Goal: Information Seeking & Learning: Learn about a topic

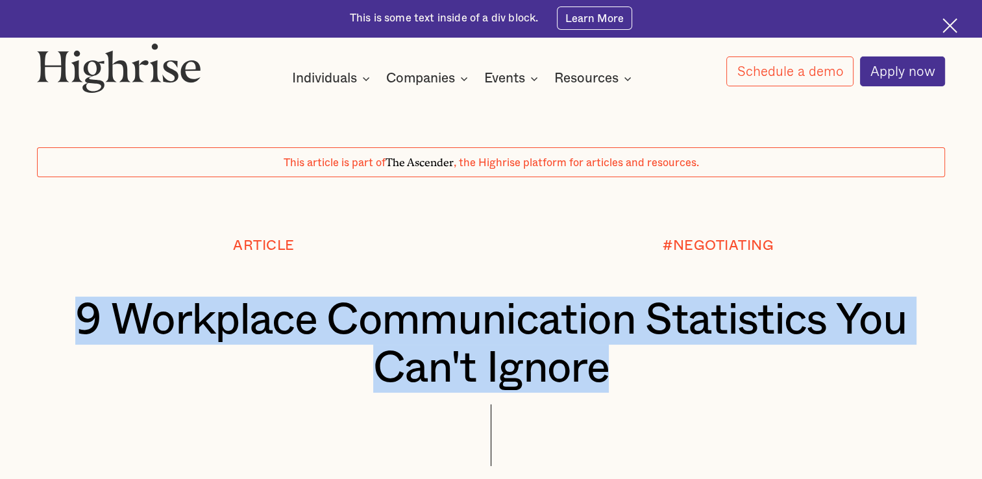
drag, startPoint x: 111, startPoint y: 327, endPoint x: 749, endPoint y: 372, distance: 639.2
click at [749, 372] on h1 "9 Workplace Communication Statistics You Can't Ignore" at bounding box center [491, 345] width 833 height 96
copy h1 "9 Workplace Communication Statistics You Can't Ignore"
drag, startPoint x: 115, startPoint y: 321, endPoint x: 723, endPoint y: 371, distance: 610.4
click at [723, 371] on h1 "9 Workplace Communication Statistics You Can't Ignore" at bounding box center [491, 345] width 833 height 96
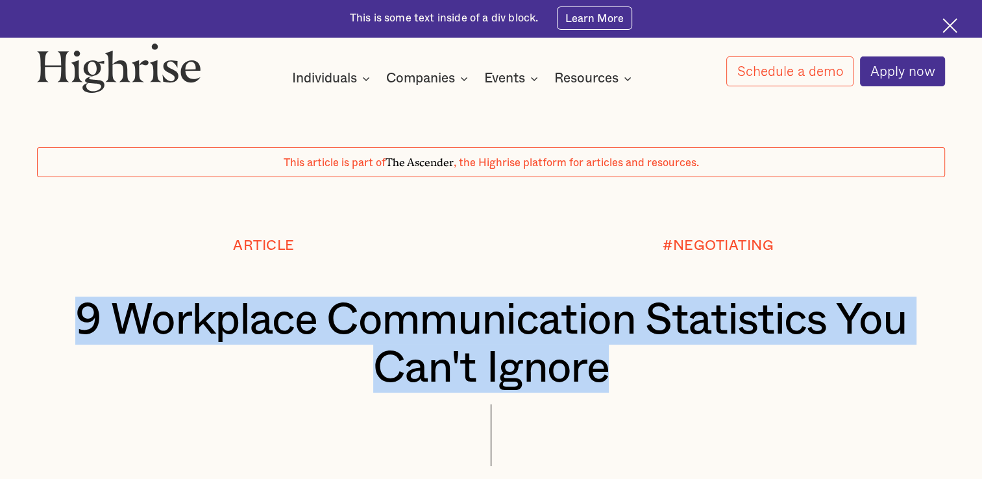
copy h1 "9 Workplace Communication Statistics You Can't Ignore"
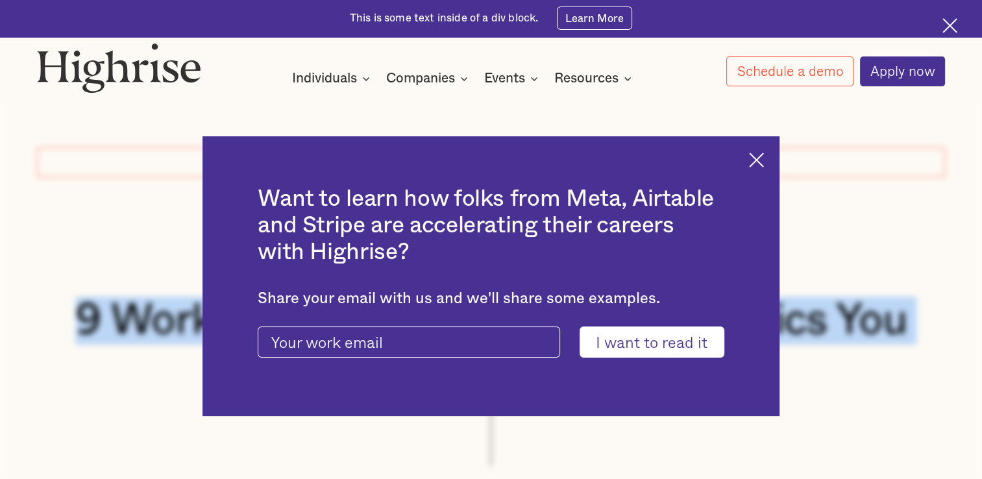
click at [764, 161] on img at bounding box center [756, 160] width 15 height 15
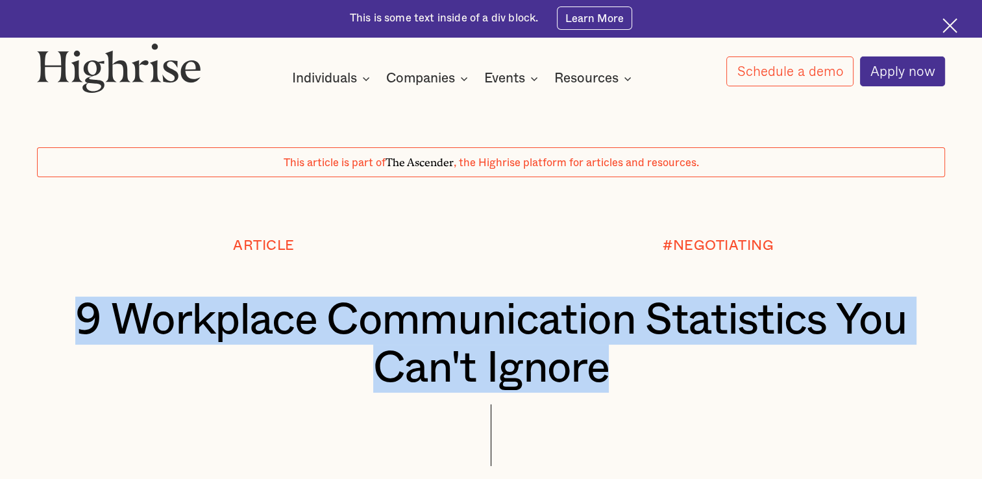
drag, startPoint x: 450, startPoint y: 390, endPoint x: 423, endPoint y: 372, distance: 32.8
click at [449, 390] on h1 "9 Workplace Communication Statistics You Can't Ignore" at bounding box center [491, 345] width 833 height 96
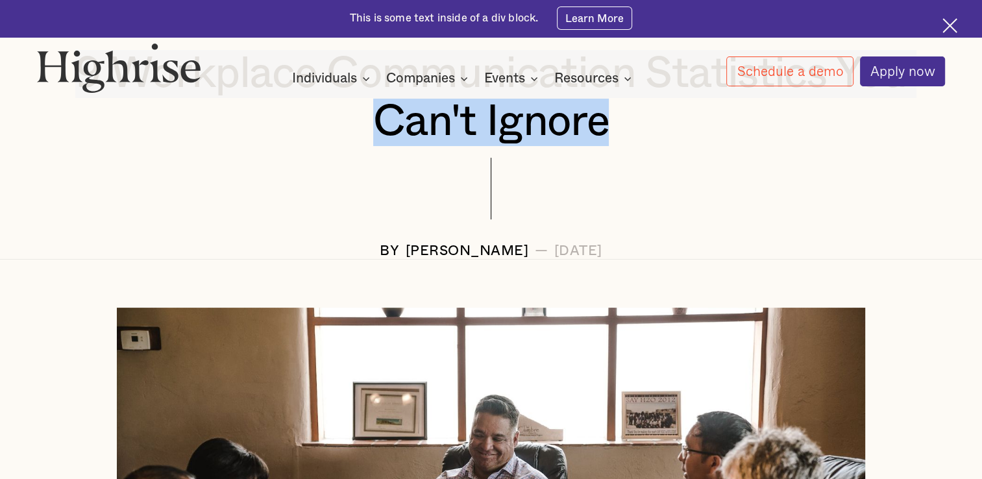
scroll to position [130, 0]
